Goal: Task Accomplishment & Management: Manage account settings

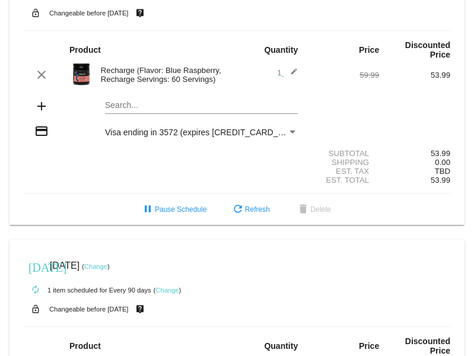
scroll to position [296, 0]
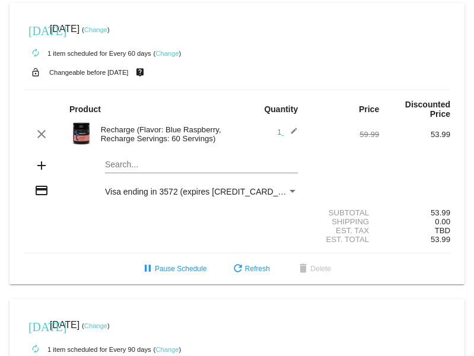
click at [107, 28] on link "Change" at bounding box center [95, 29] width 23 height 7
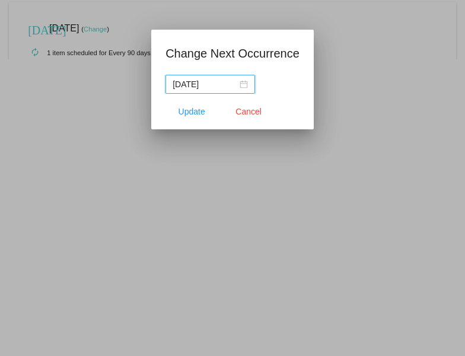
click at [245, 84] on div "[DATE]" at bounding box center [210, 84] width 75 height 13
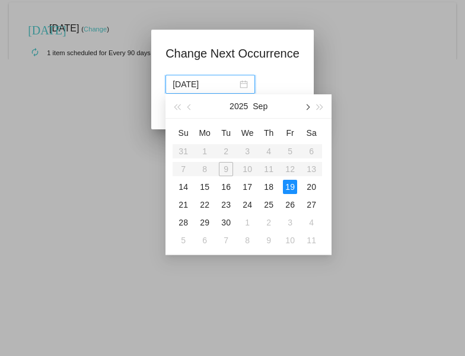
click at [306, 109] on span "button" at bounding box center [307, 107] width 6 height 6
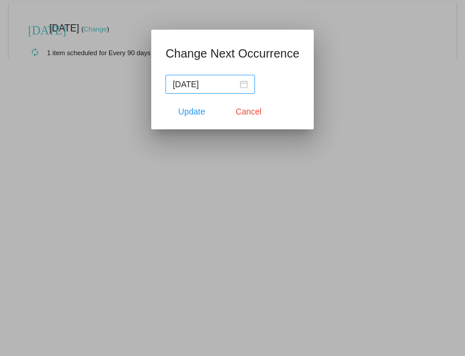
click at [244, 84] on div "[DATE]" at bounding box center [210, 84] width 75 height 13
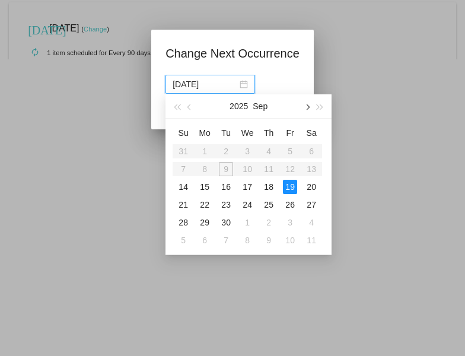
click at [307, 108] on span "button" at bounding box center [307, 107] width 6 height 6
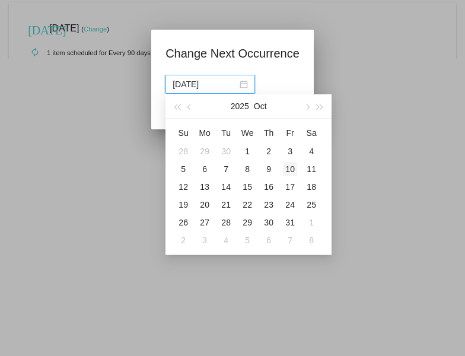
click at [293, 170] on div "10" at bounding box center [290, 169] width 14 height 14
type input "[DATE]"
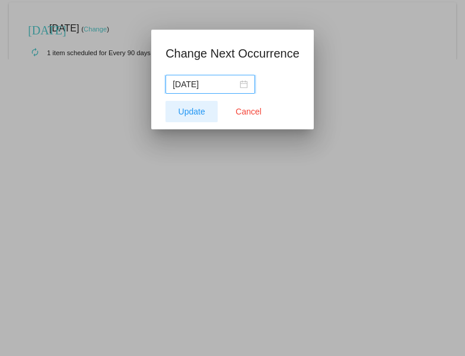
click at [200, 110] on span "Update" at bounding box center [191, 111] width 27 height 9
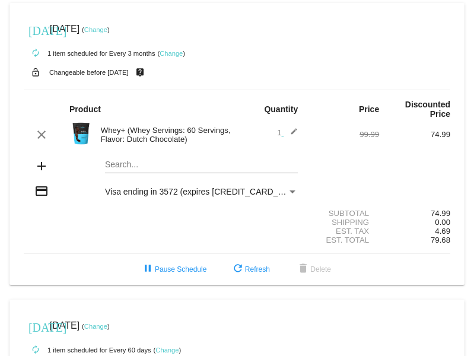
scroll to position [0, 0]
